Goal: Information Seeking & Learning: Stay updated

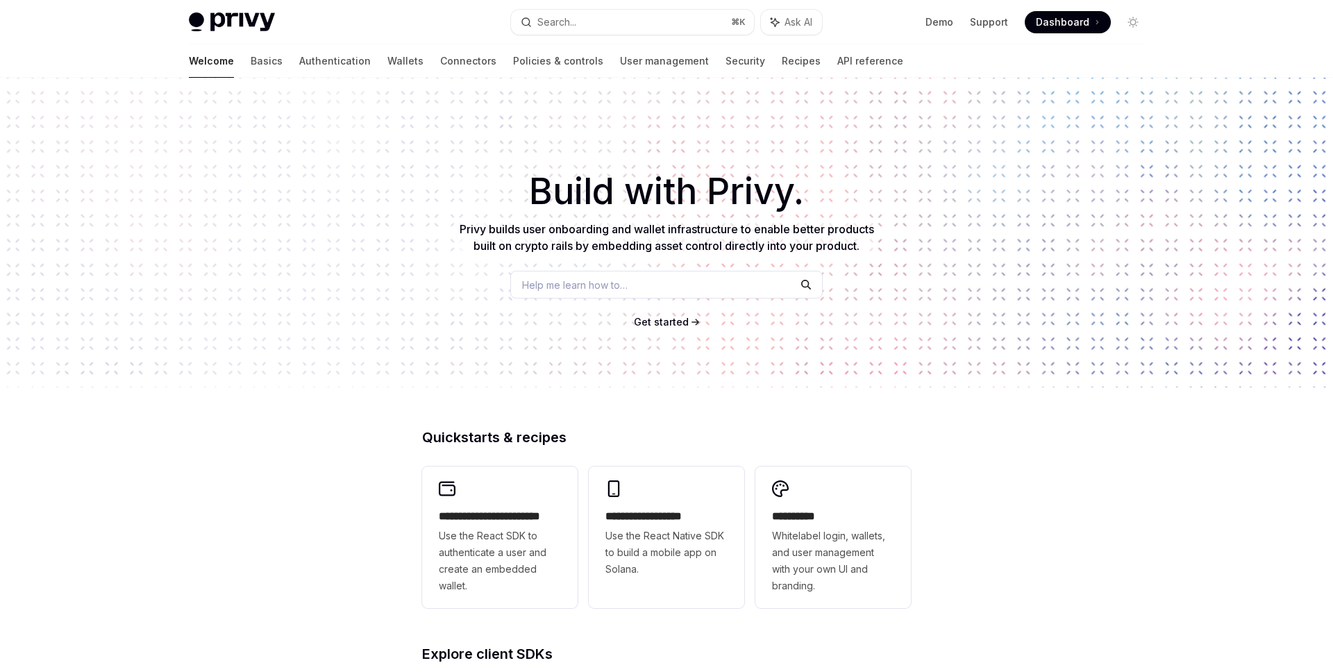
click at [378, 140] on div "​ Build with Privy. Privy builds user onboarding and wallet infrastructure to e…" at bounding box center [666, 233] width 1333 height 310
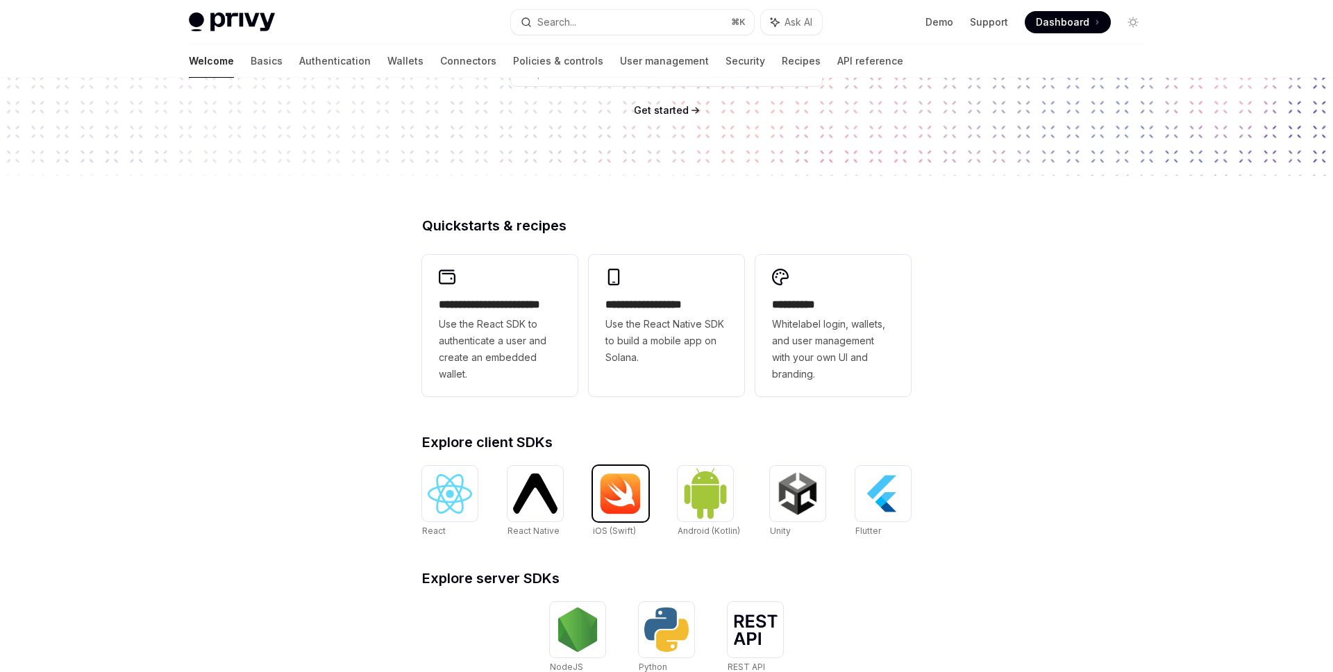
scroll to position [425, 0]
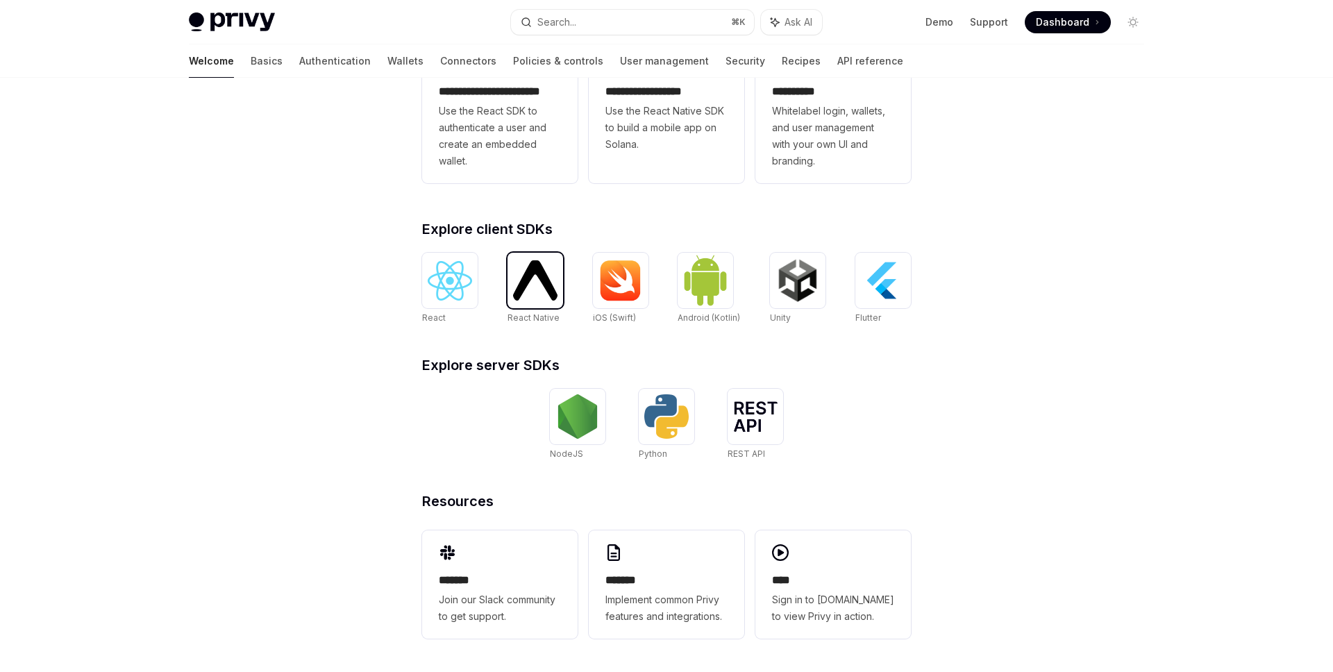
click at [536, 269] on img at bounding box center [535, 280] width 44 height 40
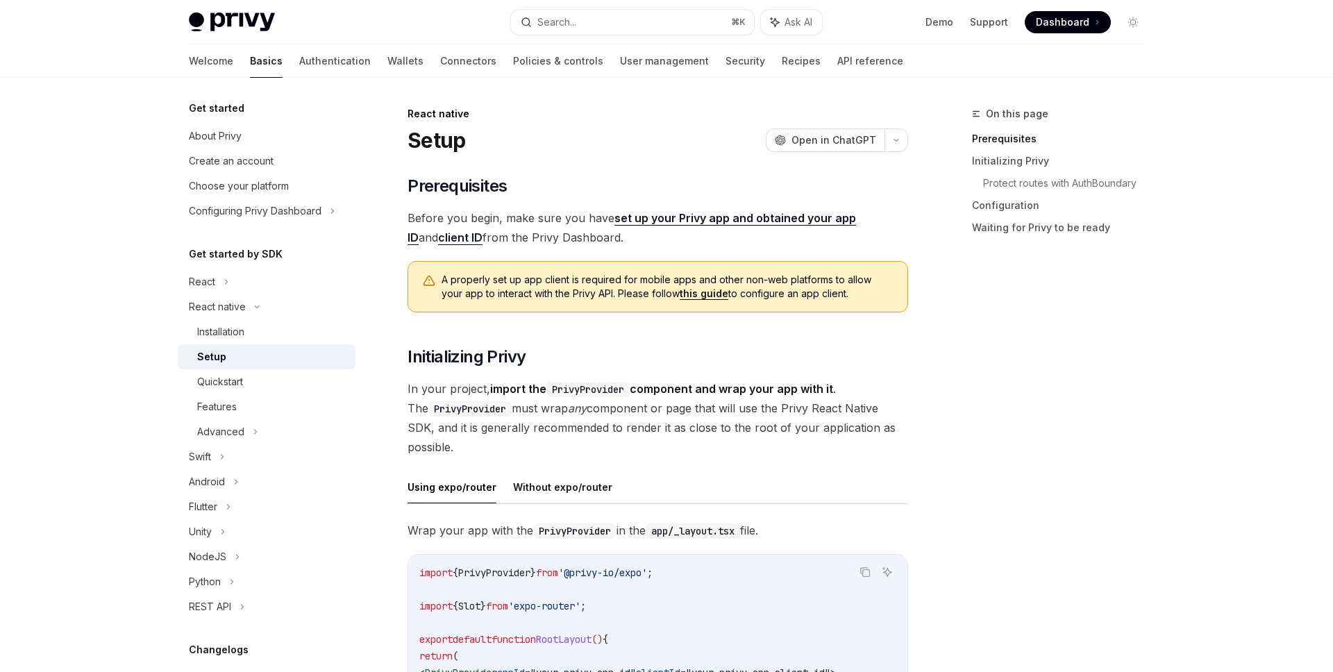
click at [1038, 342] on div "On this page Prerequisites Initializing Privy Protect routes with AuthBoundary …" at bounding box center [1049, 389] width 211 height 567
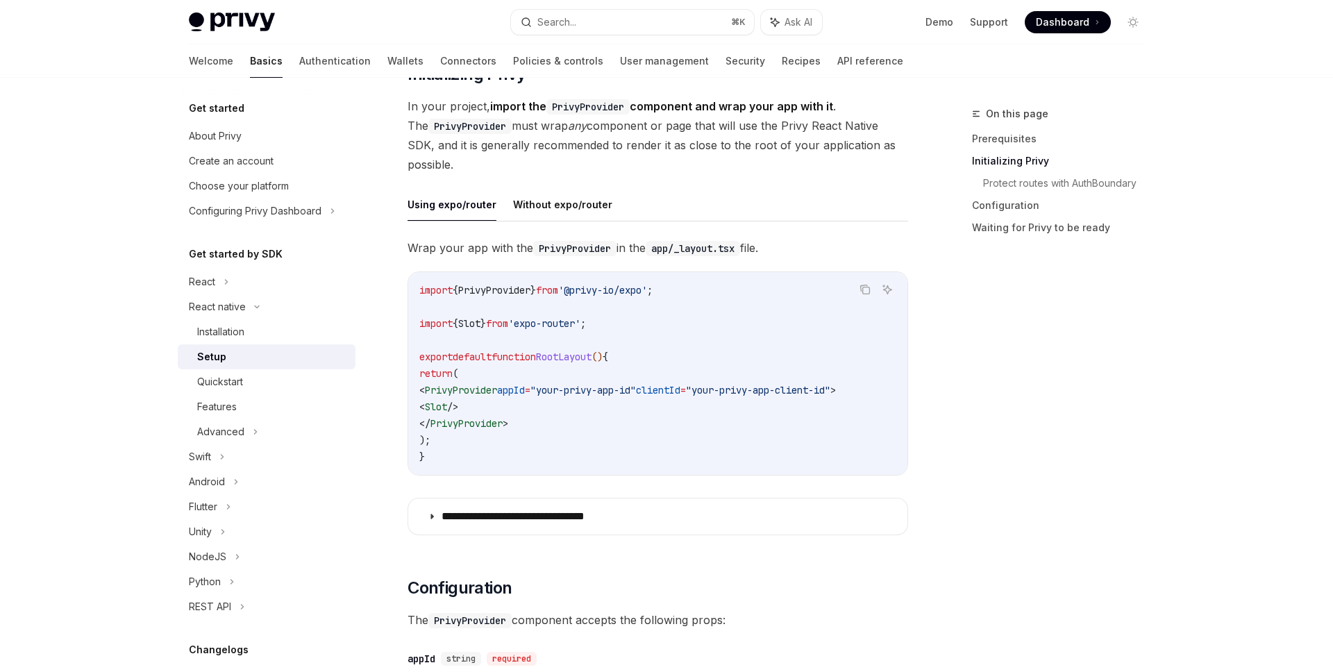
scroll to position [283, 0]
click at [234, 183] on div "Choose your platform" at bounding box center [239, 186] width 100 height 17
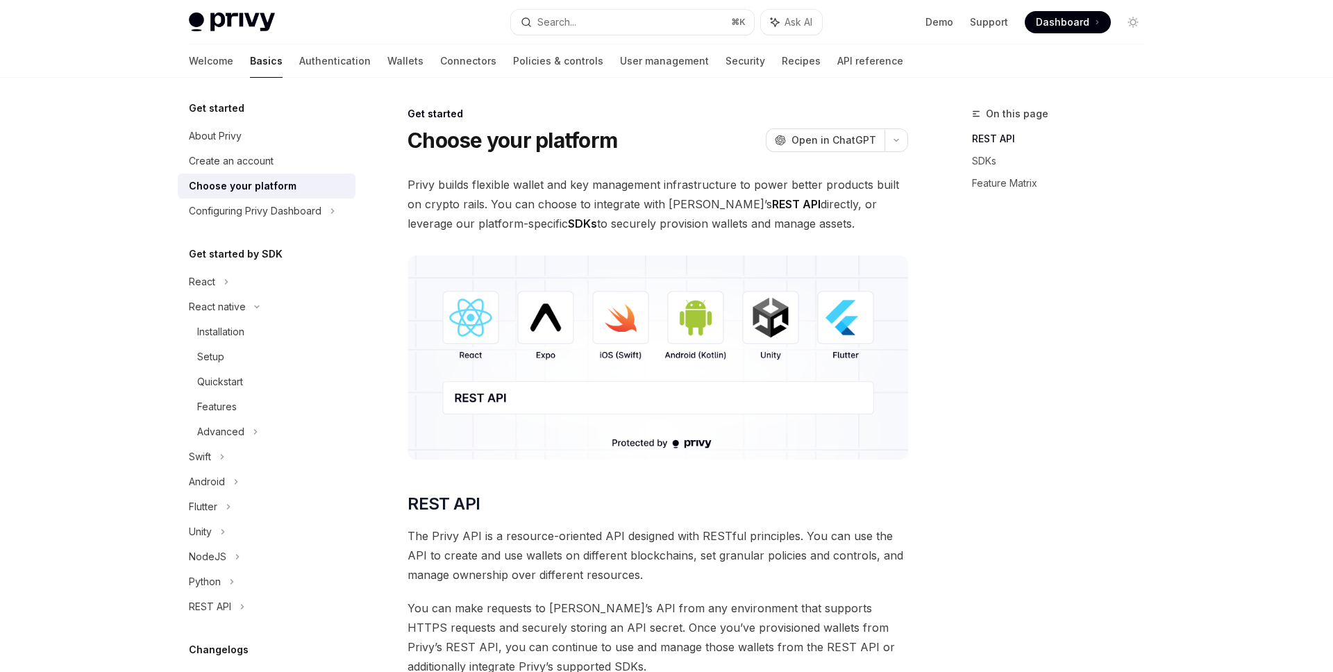
click at [548, 316] on img at bounding box center [658, 358] width 501 height 204
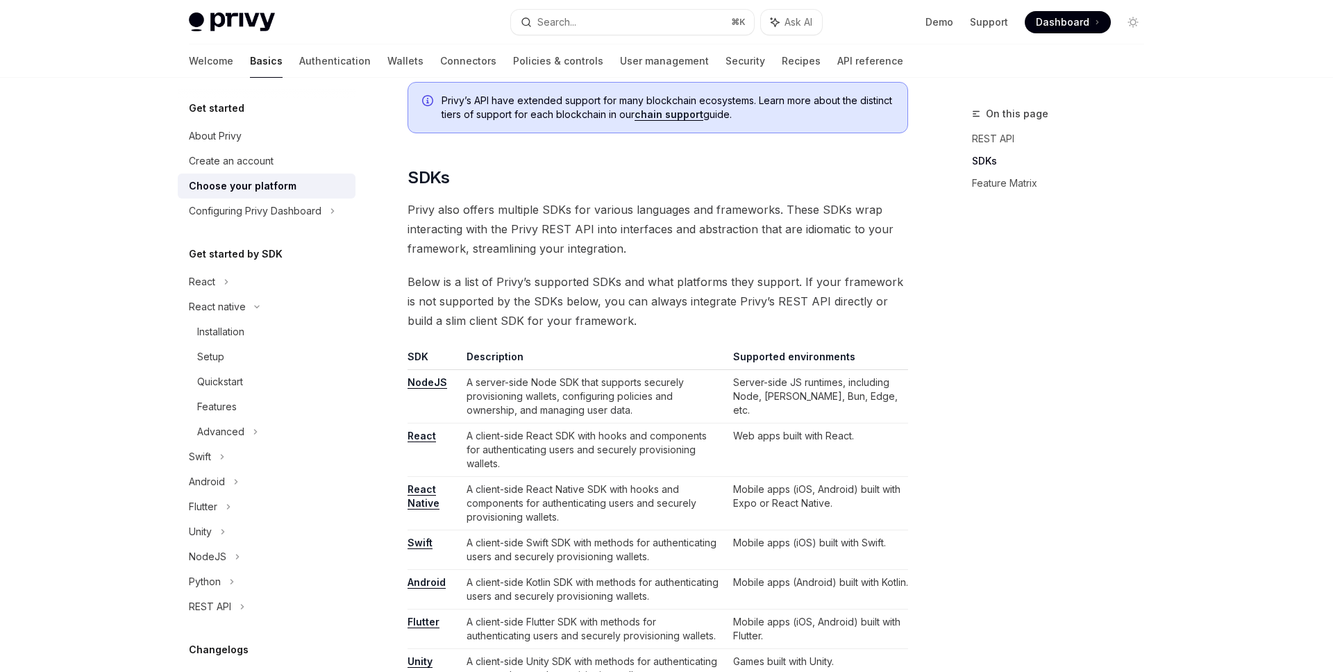
scroll to position [632, 0]
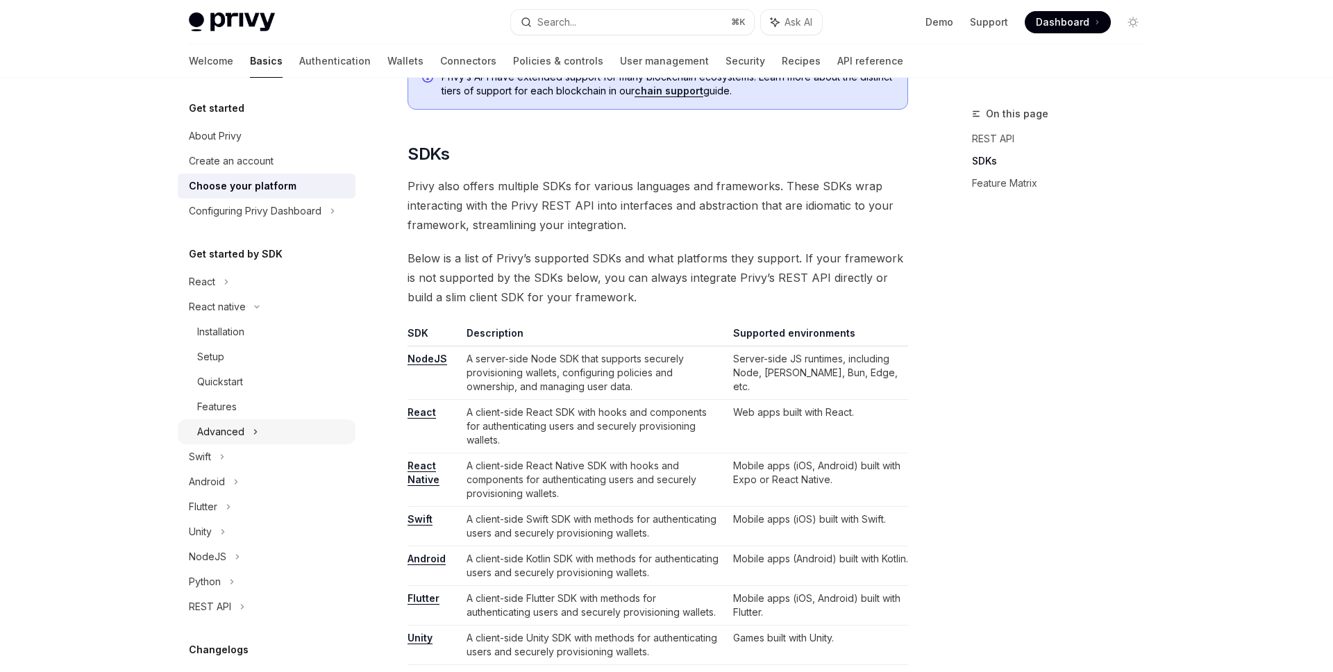
click at [224, 428] on div "Advanced" at bounding box center [220, 432] width 47 height 17
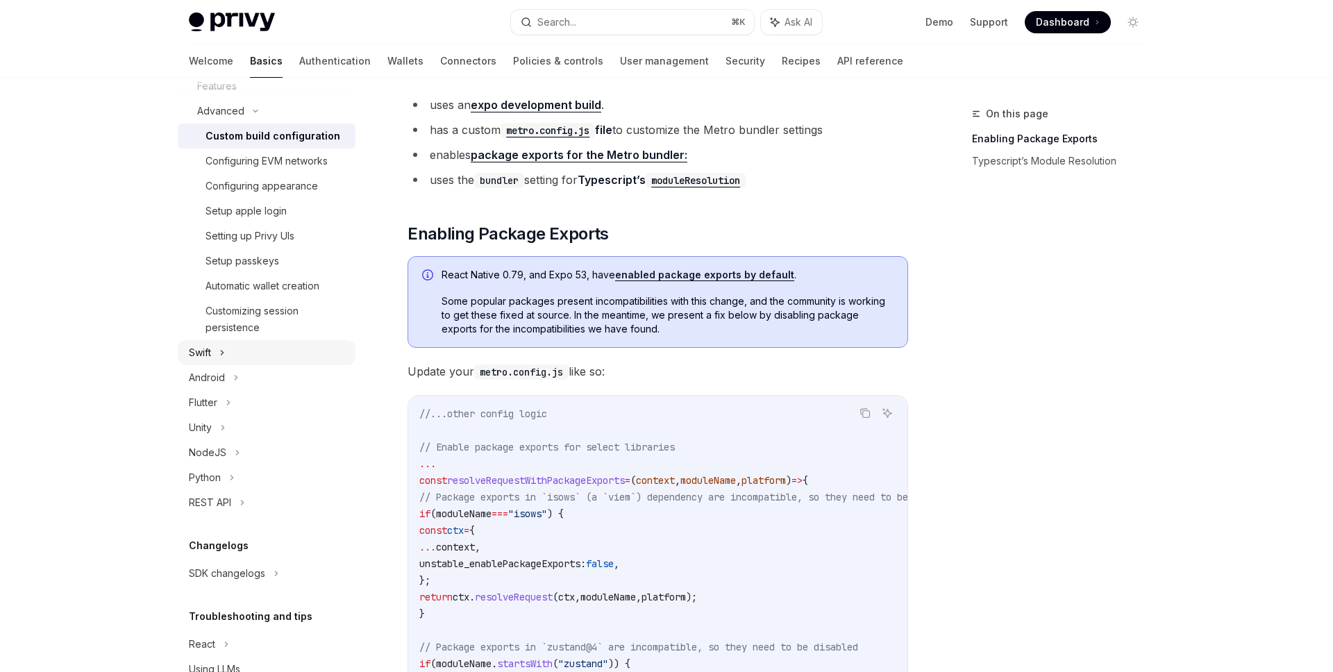
scroll to position [383, 0]
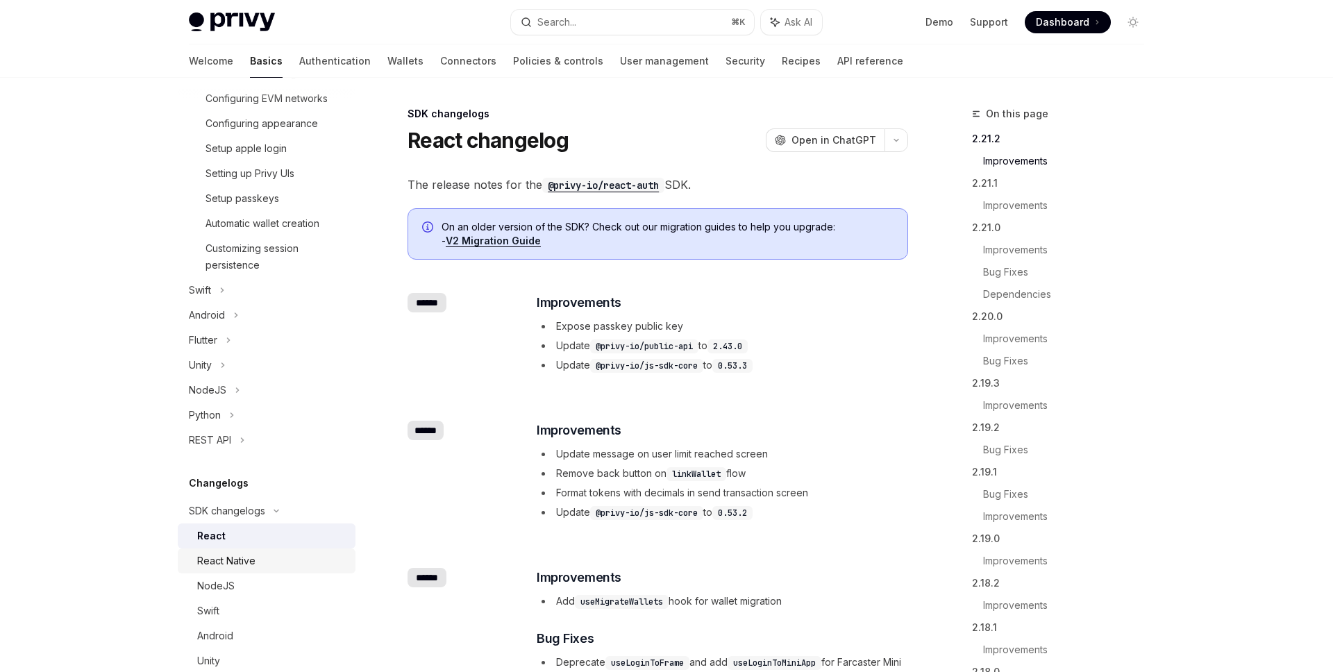
click at [235, 558] on div "React Native" at bounding box center [226, 561] width 58 height 17
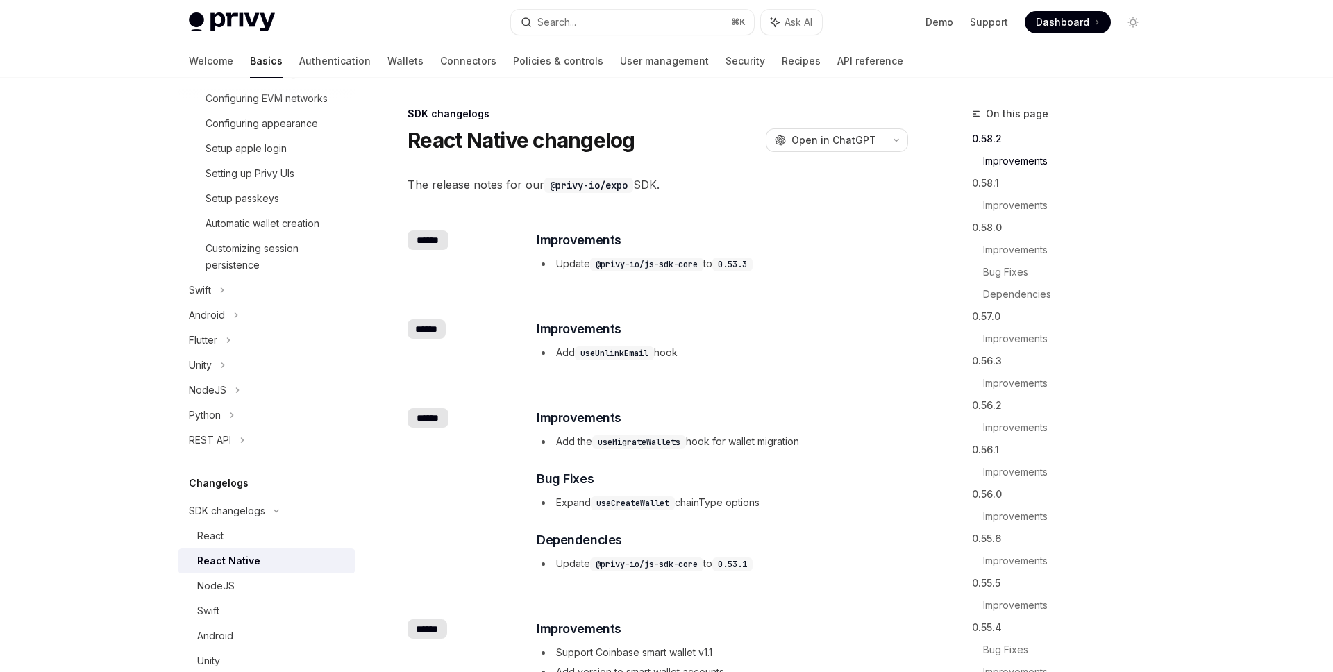
click at [238, 558] on div "React Native" at bounding box center [228, 561] width 63 height 17
type textarea "*"
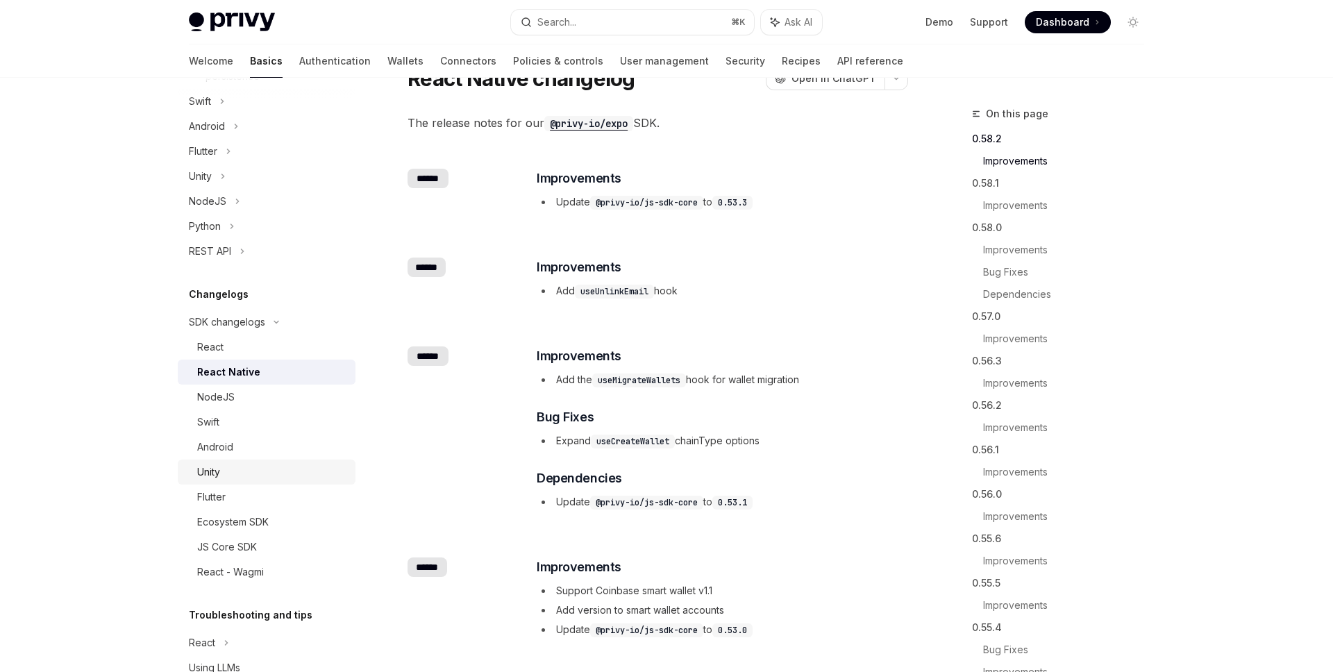
scroll to position [596, 0]
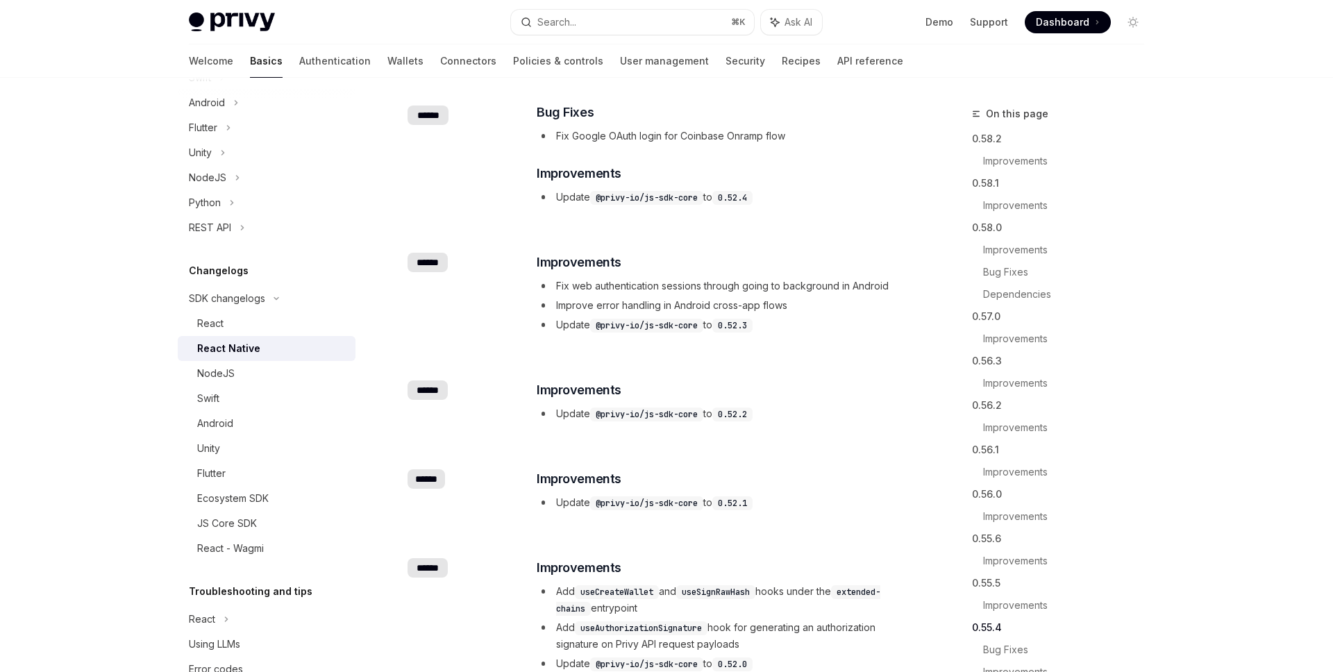
scroll to position [1242, 0]
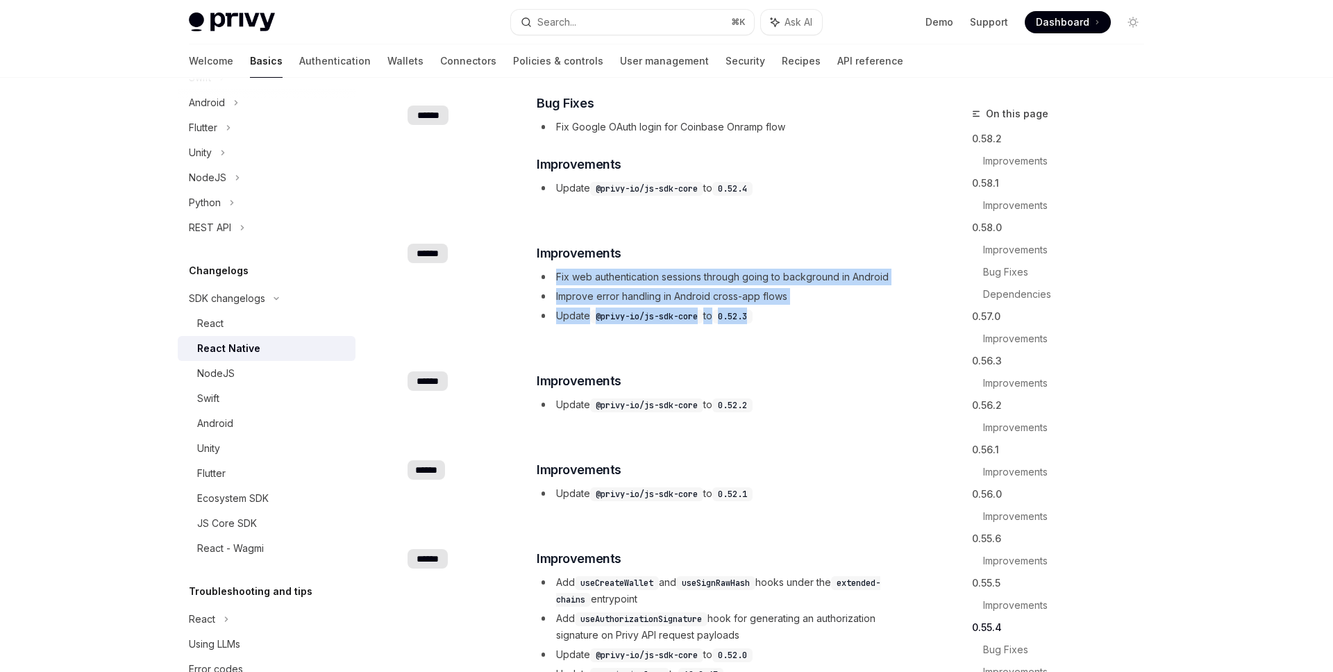
drag, startPoint x: 809, startPoint y: 267, endPoint x: 840, endPoint y: 317, distance: 59.0
click at [840, 317] on div "​ Improvements Fix web authentication sessions through going to background in A…" at bounding box center [722, 284] width 370 height 81
click at [840, 317] on li "Update @privy-io/js-sdk-core to 0.52.3" at bounding box center [722, 316] width 370 height 17
drag, startPoint x: 850, startPoint y: 293, endPoint x: 848, endPoint y: 258, distance: 35.5
click at [848, 258] on div "​ Improvements Fix web authentication sessions through going to background in A…" at bounding box center [722, 284] width 370 height 81
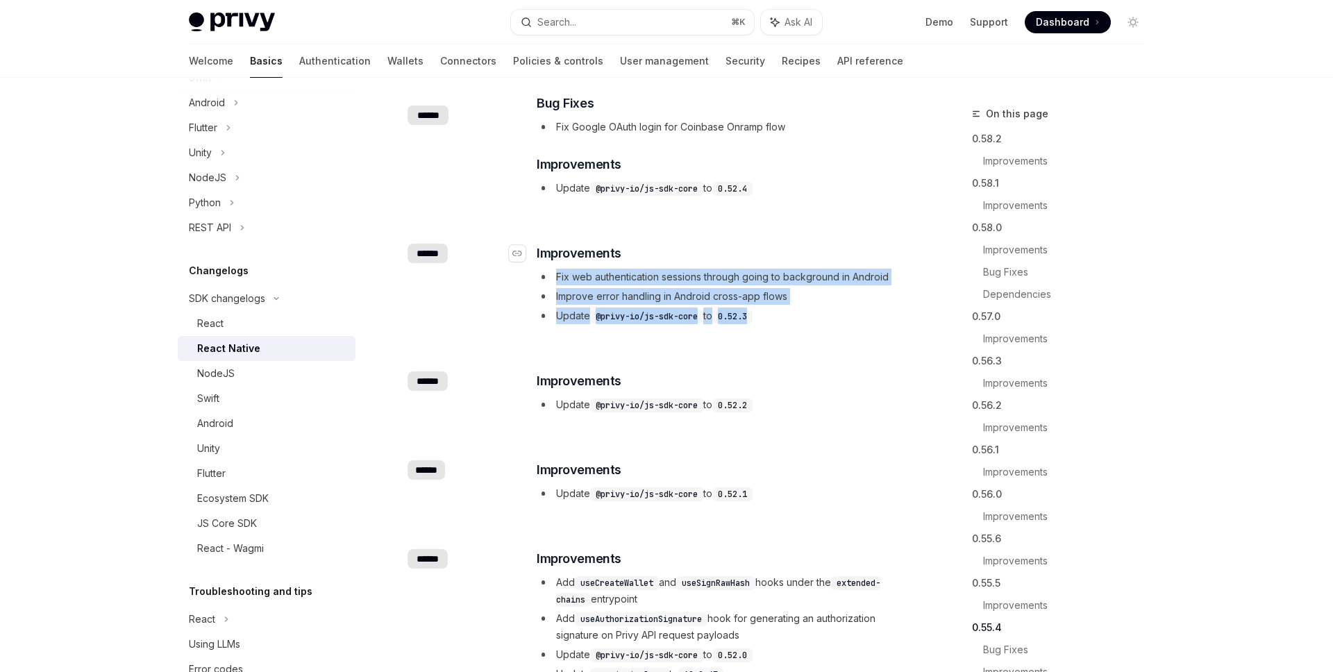
click at [848, 258] on h3 "​ Improvements" at bounding box center [722, 253] width 370 height 19
click at [883, 321] on div "​ Improvements Fix web authentication sessions through going to background in A…" at bounding box center [722, 284] width 370 height 81
click at [883, 321] on li "Update @privy-io/js-sdk-core to 0.52.3" at bounding box center [722, 316] width 370 height 17
drag, startPoint x: 870, startPoint y: 273, endPoint x: 869, endPoint y: 263, distance: 9.7
click at [869, 263] on div "​ ****** ​ Improvements Fix web authentication sessions through going to backgr…" at bounding box center [658, 286] width 501 height 128
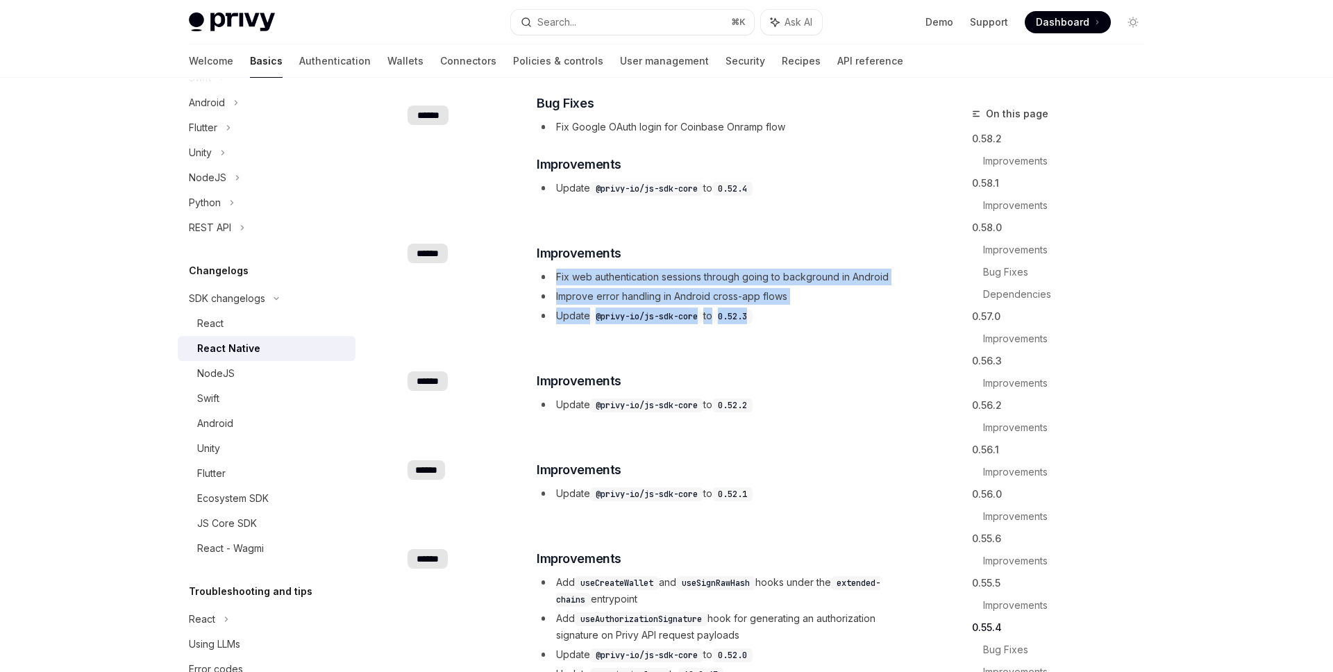
click at [869, 263] on div "​ Improvements Fix web authentication sessions through going to background in A…" at bounding box center [722, 284] width 370 height 81
drag, startPoint x: 878, startPoint y: 272, endPoint x: 885, endPoint y: 323, distance: 52.0
click at [885, 323] on div "​ Improvements Fix web authentication sessions through going to background in A…" at bounding box center [722, 284] width 370 height 81
click at [885, 323] on li "Update @privy-io/js-sdk-core to 0.52.3" at bounding box center [722, 316] width 370 height 17
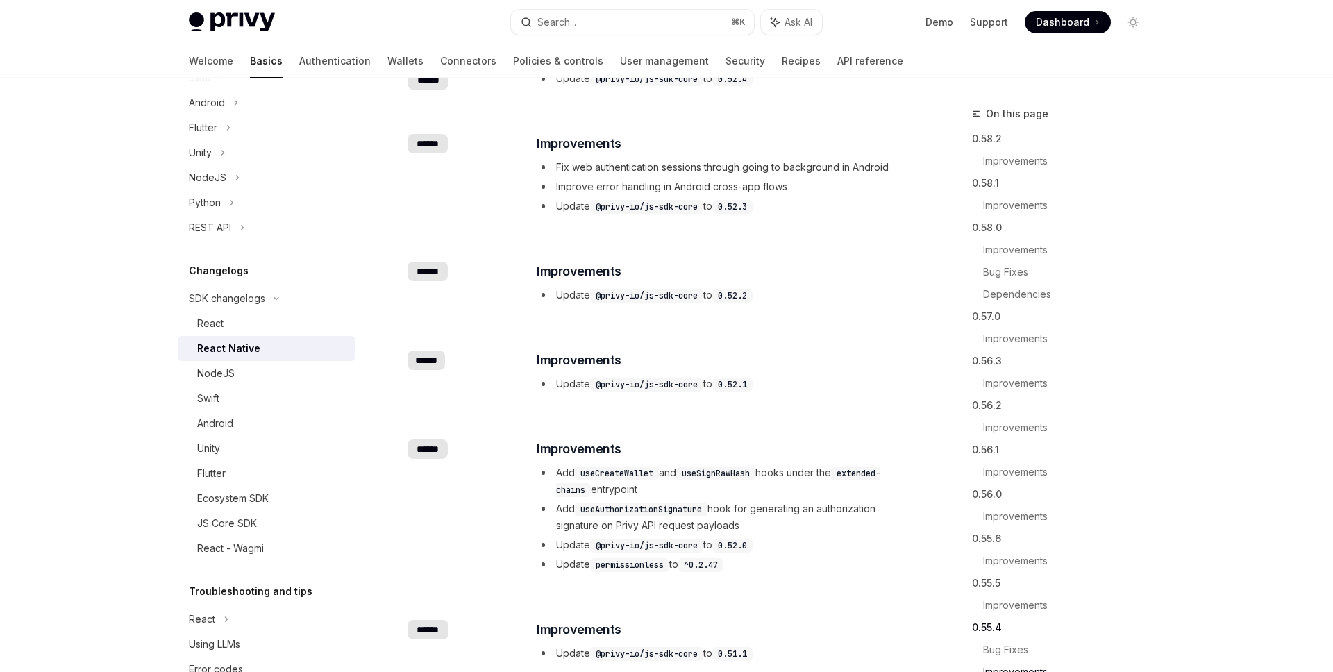
scroll to position [1354, 0]
